Goal: Entertainment & Leisure: Consume media (video, audio)

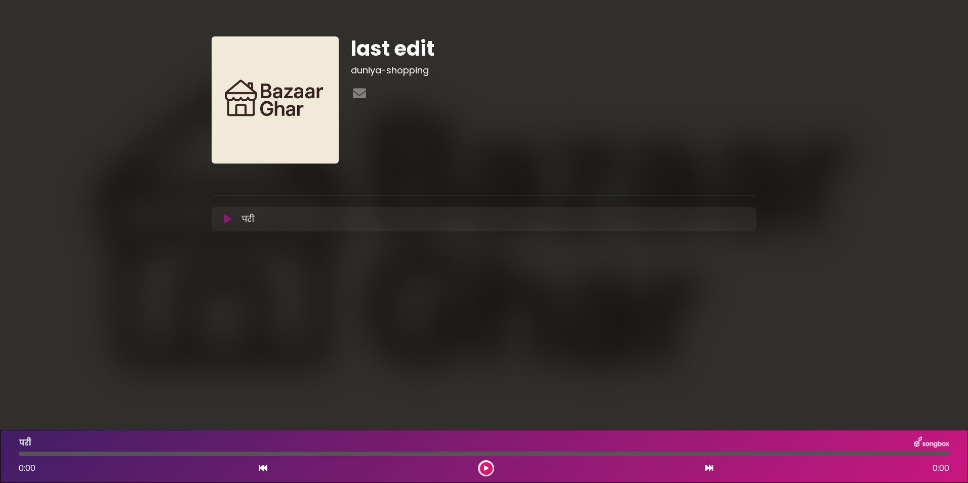
click at [225, 216] on icon at bounding box center [228, 219] width 8 height 10
click at [230, 218] on icon at bounding box center [228, 219] width 8 height 10
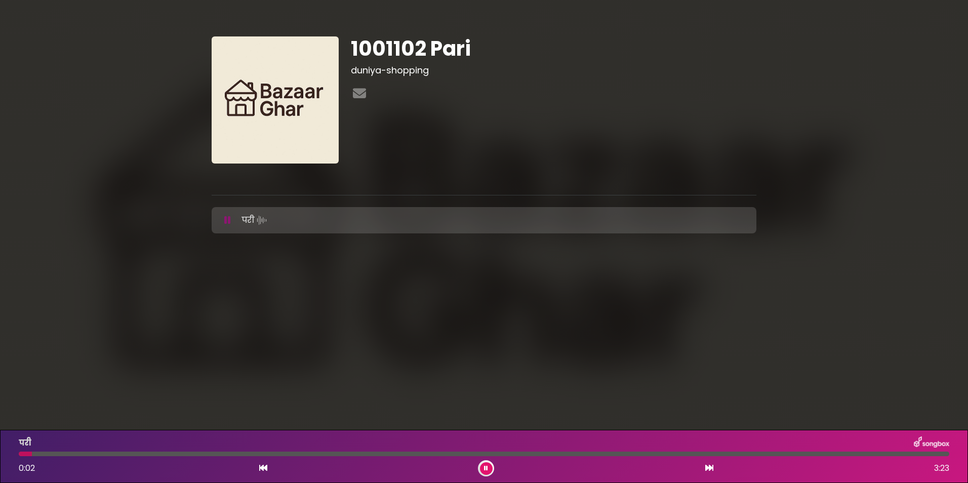
click at [388, 50] on h1 "1001102 Pari" at bounding box center [553, 48] width 405 height 24
drag, startPoint x: 388, startPoint y: 50, endPoint x: 374, endPoint y: 49, distance: 13.7
click at [383, 49] on h1 "1001102 Pari" at bounding box center [553, 48] width 405 height 24
drag, startPoint x: 354, startPoint y: 45, endPoint x: 490, endPoint y: 49, distance: 136.7
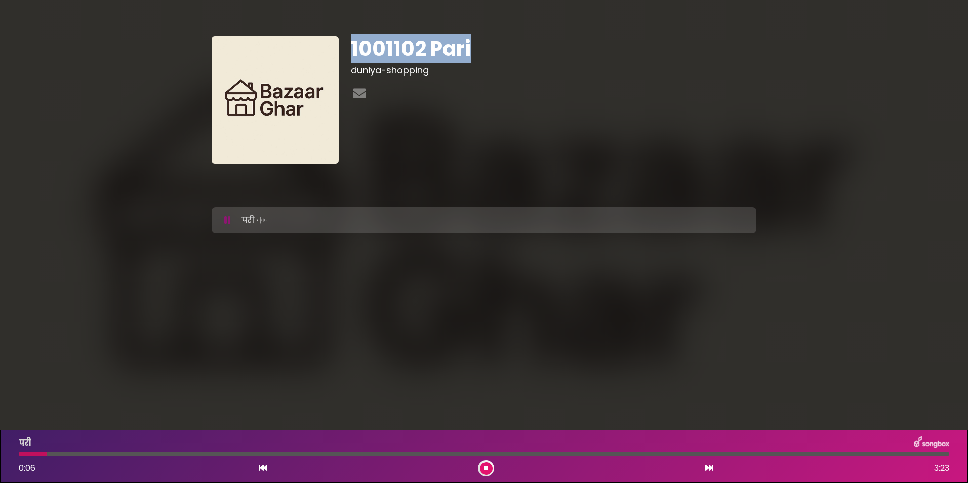
click at [490, 49] on h1 "1001102 Pari" at bounding box center [553, 48] width 405 height 24
drag, startPoint x: 490, startPoint y: 49, endPoint x: 413, endPoint y: 48, distance: 76.9
copy h1 "1001102 Pari"
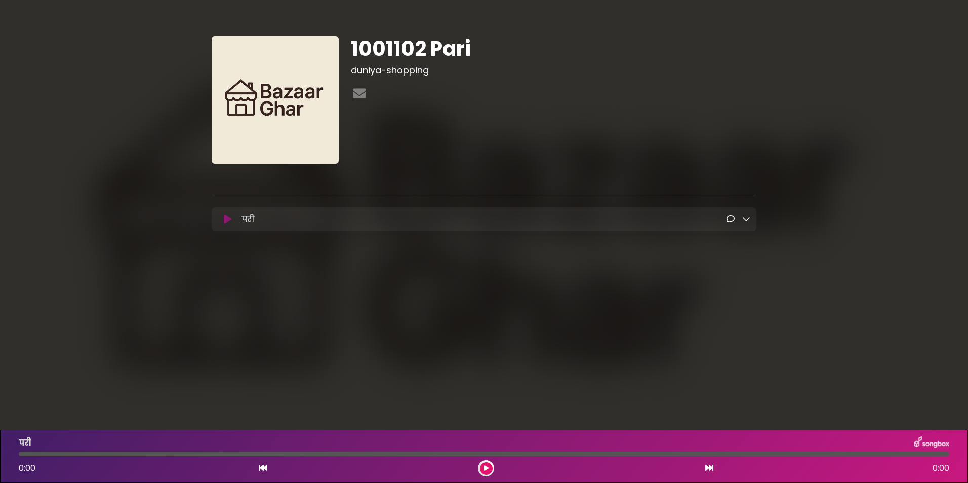
click at [745, 220] on icon at bounding box center [746, 219] width 8 height 8
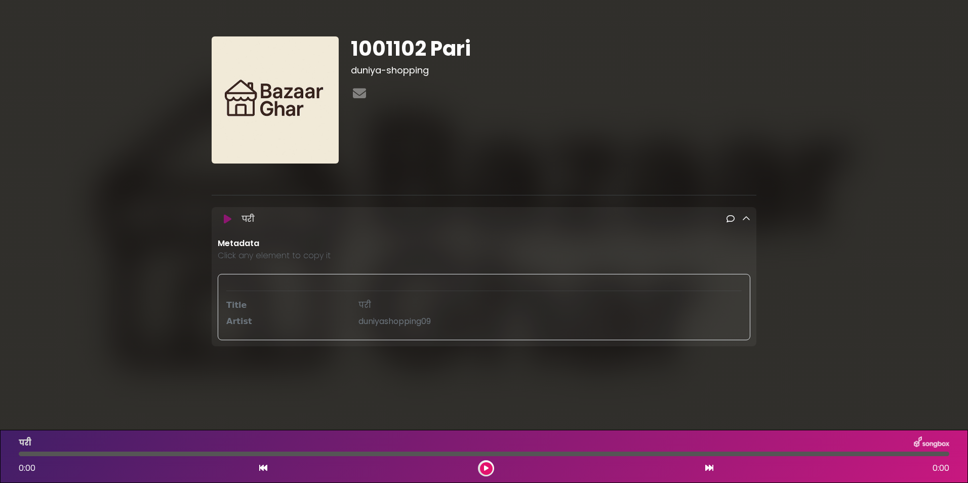
click at [227, 218] on icon at bounding box center [228, 219] width 8 height 10
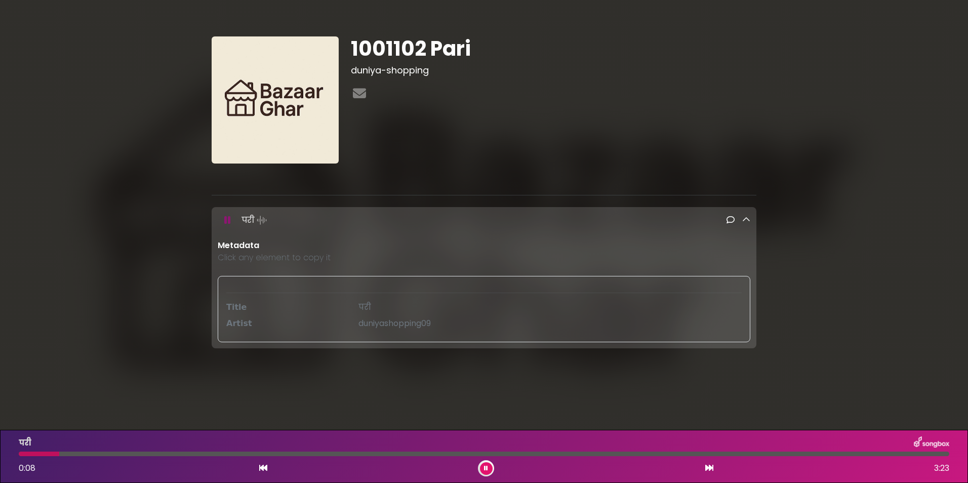
click at [485, 469] on icon at bounding box center [486, 468] width 4 height 6
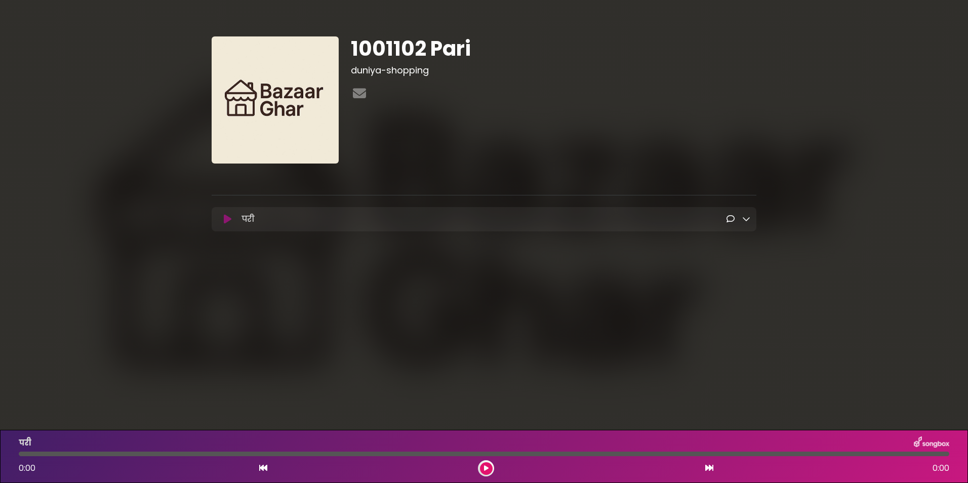
click at [391, 54] on h1 "1001102 Pari" at bounding box center [553, 48] width 405 height 24
drag, startPoint x: 0, startPoint y: 0, endPoint x: 391, endPoint y: 54, distance: 394.9
click at [391, 54] on h1 "1001102 Pari" at bounding box center [553, 48] width 405 height 24
copy div "1001102 Pari"
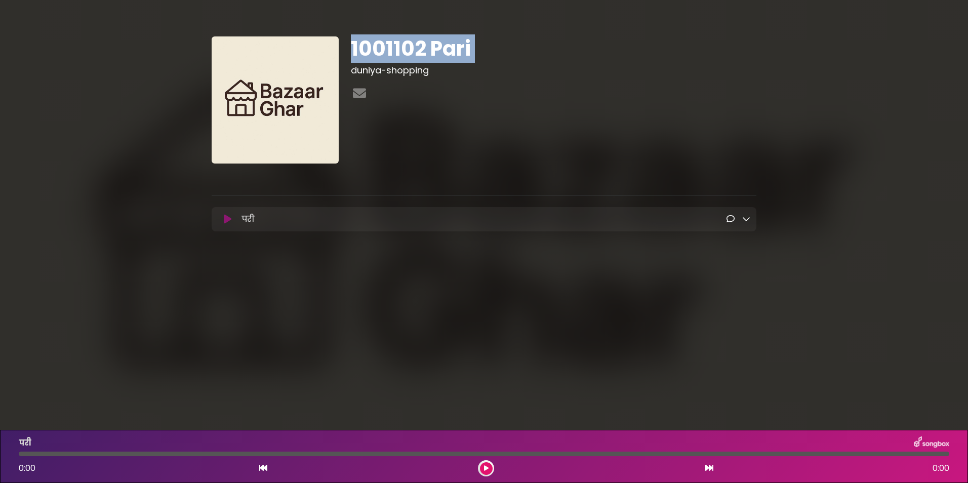
click at [749, 220] on icon at bounding box center [746, 219] width 8 height 8
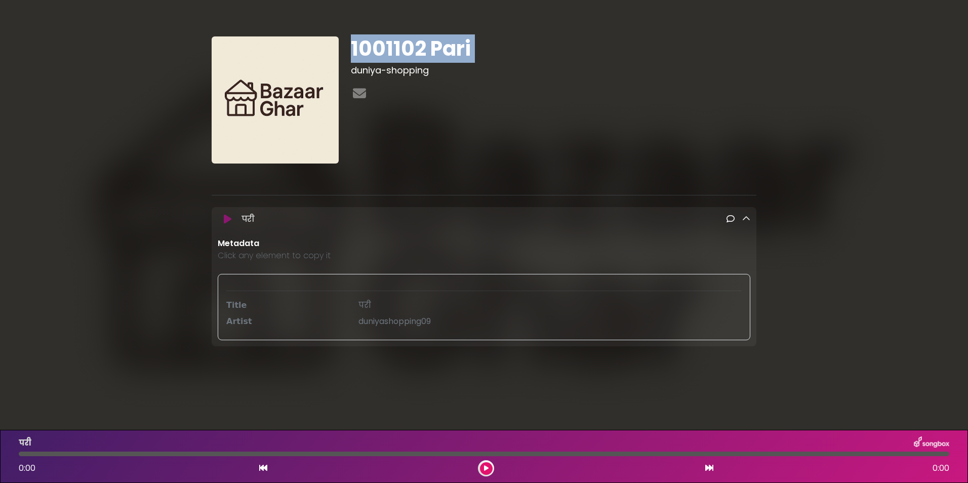
click at [749, 220] on icon at bounding box center [746, 219] width 8 height 8
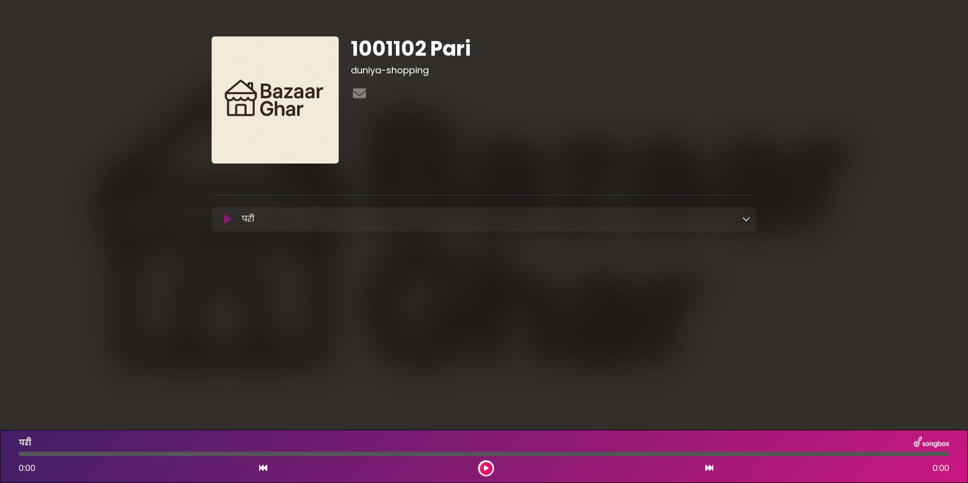
click at [747, 217] on icon at bounding box center [746, 219] width 8 height 8
